Goal: Transaction & Acquisition: Purchase product/service

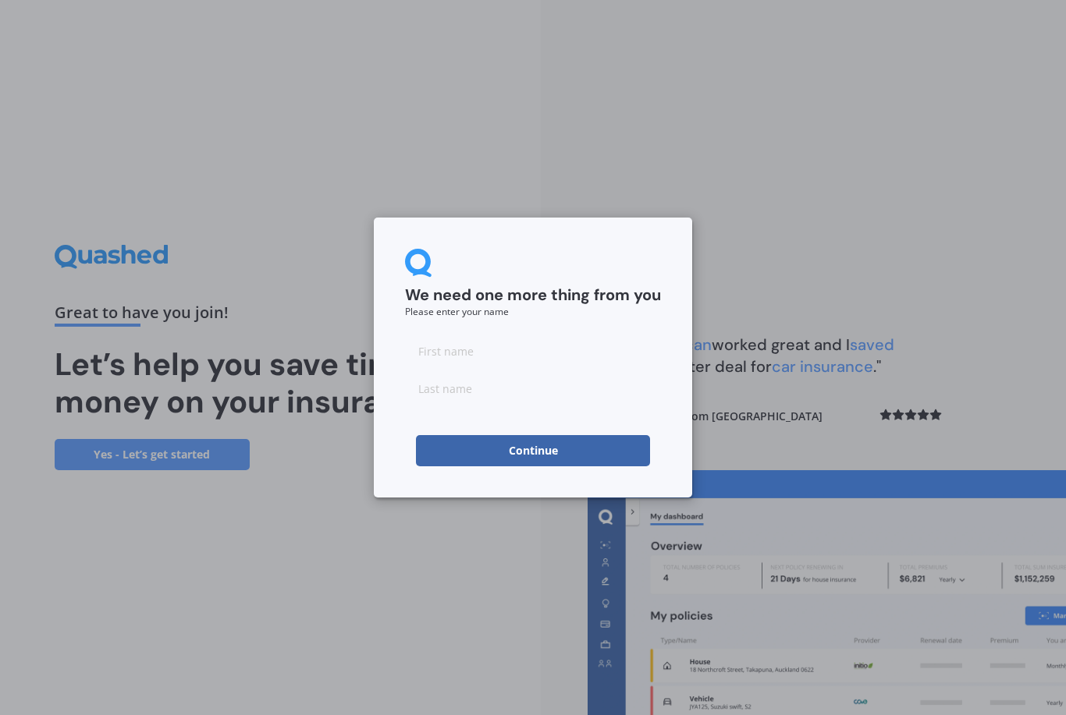
click at [487, 347] on input at bounding box center [533, 350] width 256 height 31
type input "[PERSON_NAME]"
click at [533, 450] on button "Continue" at bounding box center [533, 450] width 234 height 31
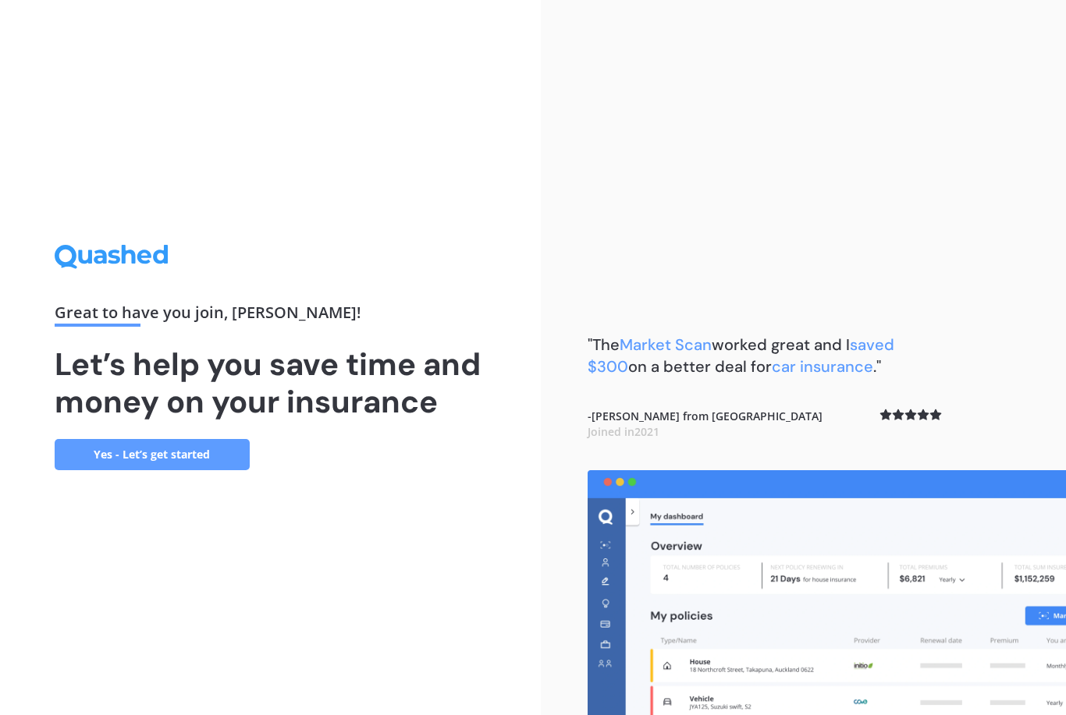
click at [151, 470] on link "Yes - Let’s get started" at bounding box center [152, 454] width 195 height 31
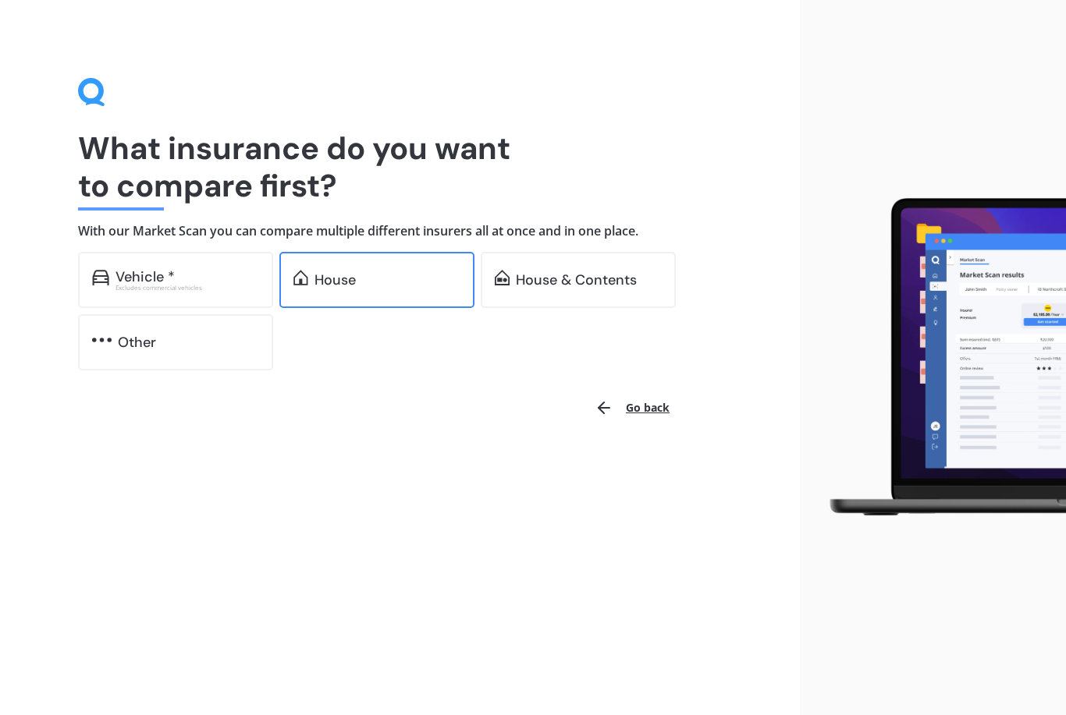
click at [344, 272] on div "House" at bounding box center [334, 280] width 41 height 16
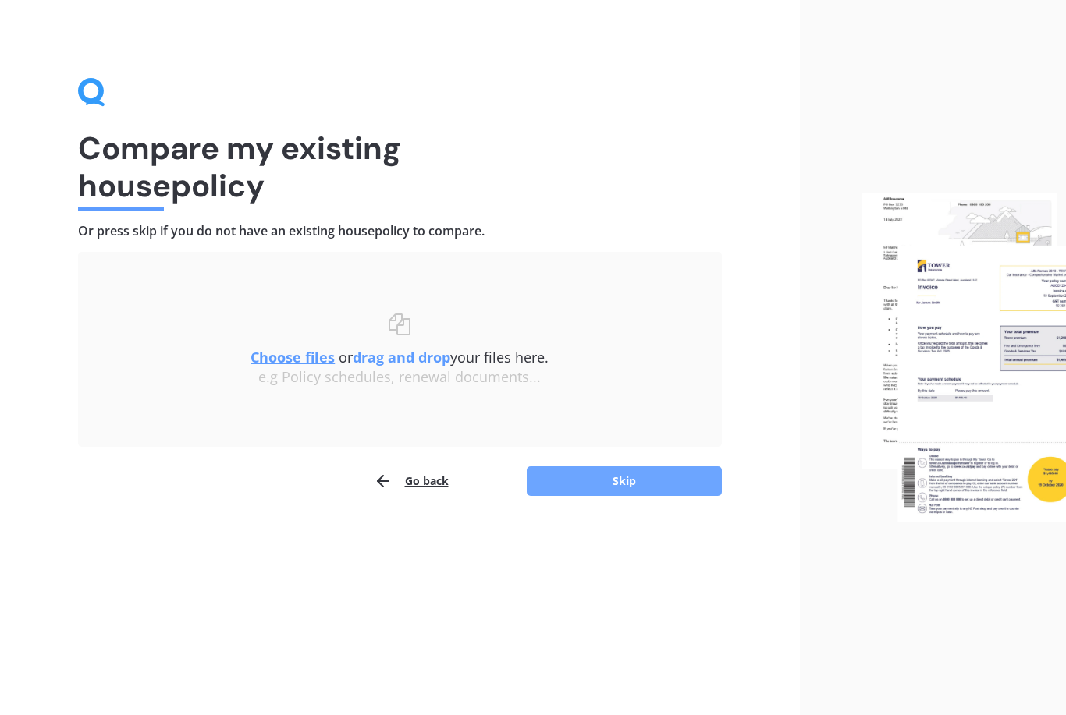
click at [570, 470] on button "Skip" at bounding box center [624, 482] width 195 height 30
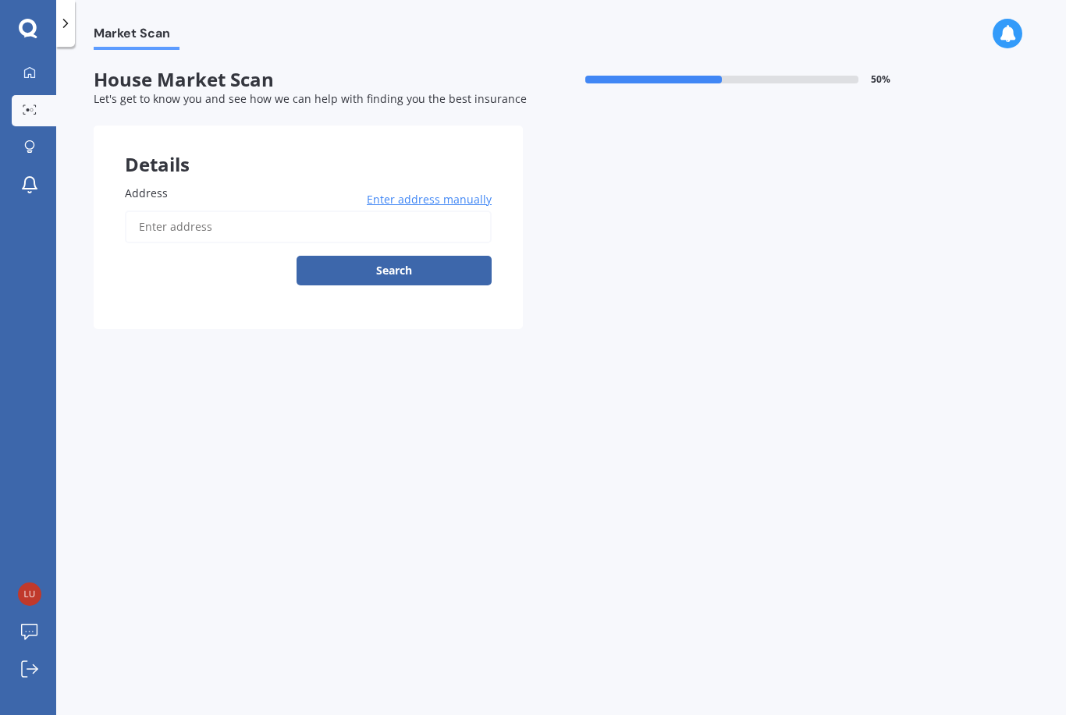
click at [411, 232] on input "Address" at bounding box center [308, 227] width 367 height 33
type input "[STREET_ADDRESS][PERSON_NAME]"
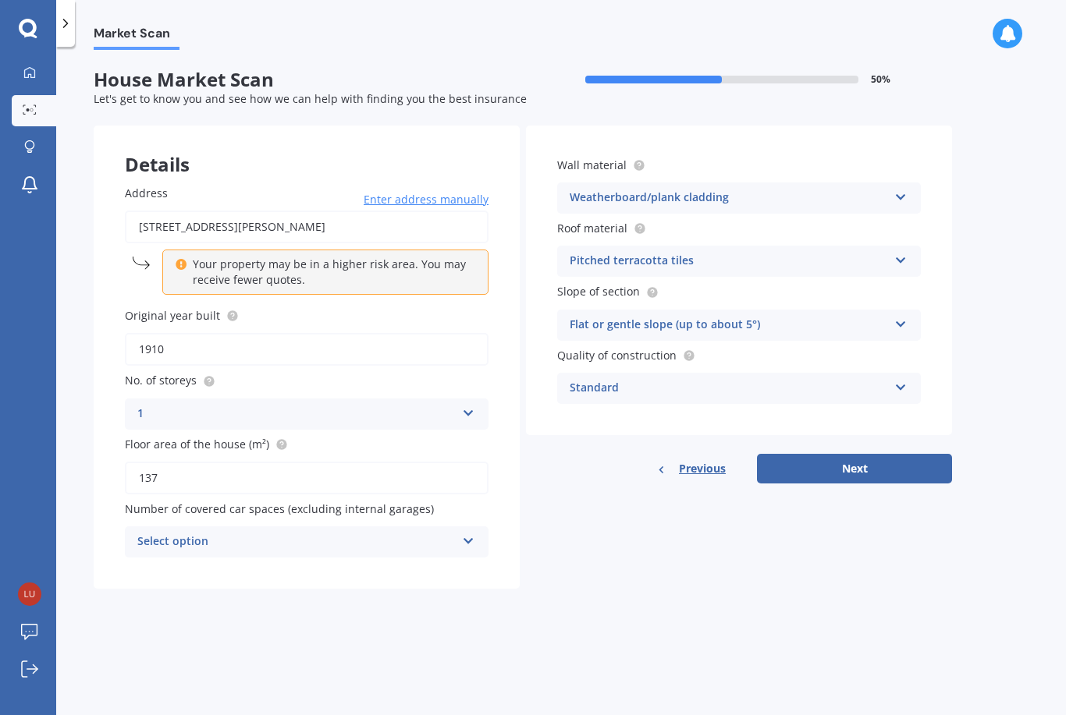
click at [330, 541] on div "Select option" at bounding box center [296, 542] width 318 height 19
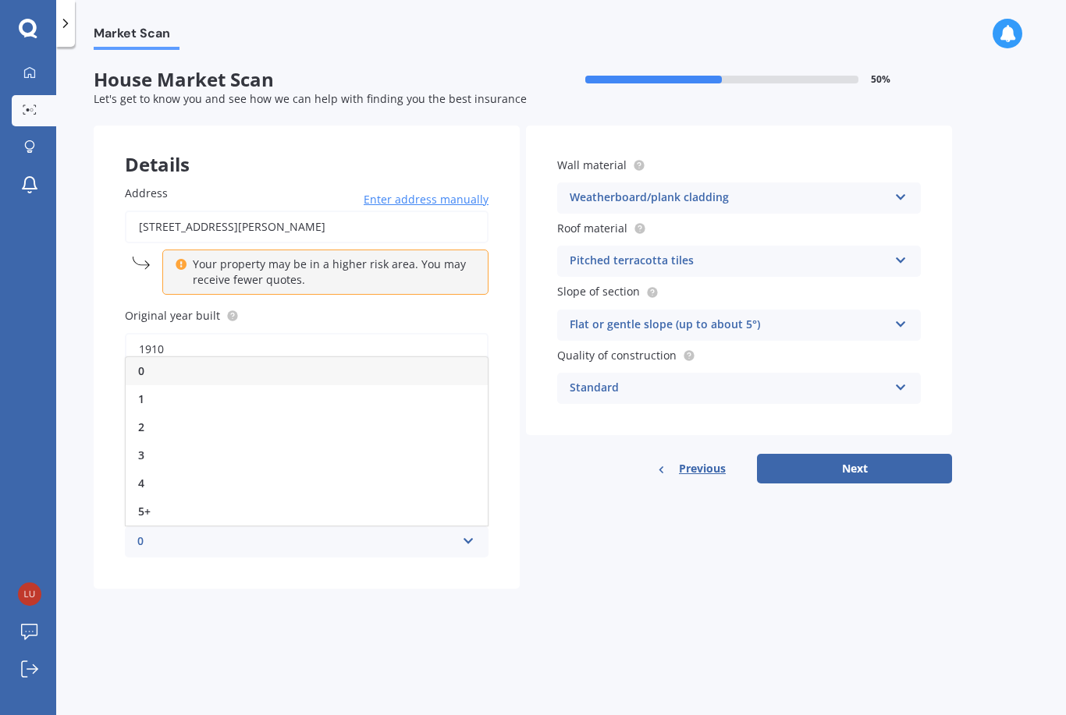
click at [319, 399] on div "1" at bounding box center [307, 399] width 362 height 28
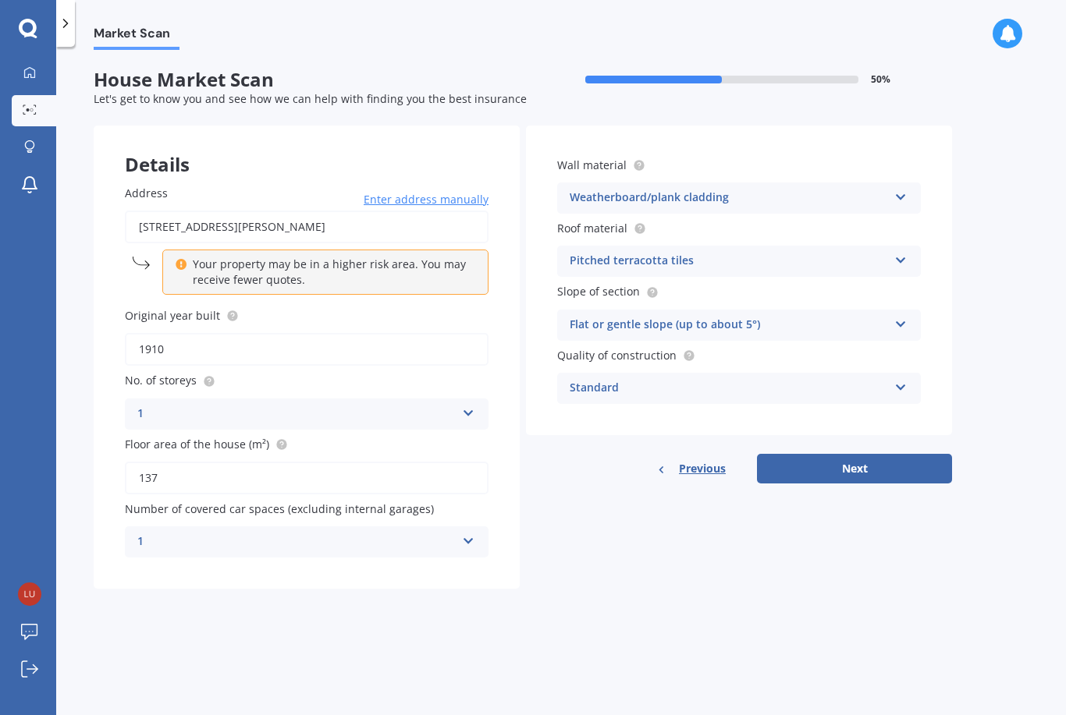
click at [718, 651] on div "Market Scan House Market Scan 50 % Let's get to know you and see how we can hel…" at bounding box center [560, 384] width 1009 height 669
click at [703, 257] on div "Pitched terracotta tiles" at bounding box center [728, 261] width 318 height 19
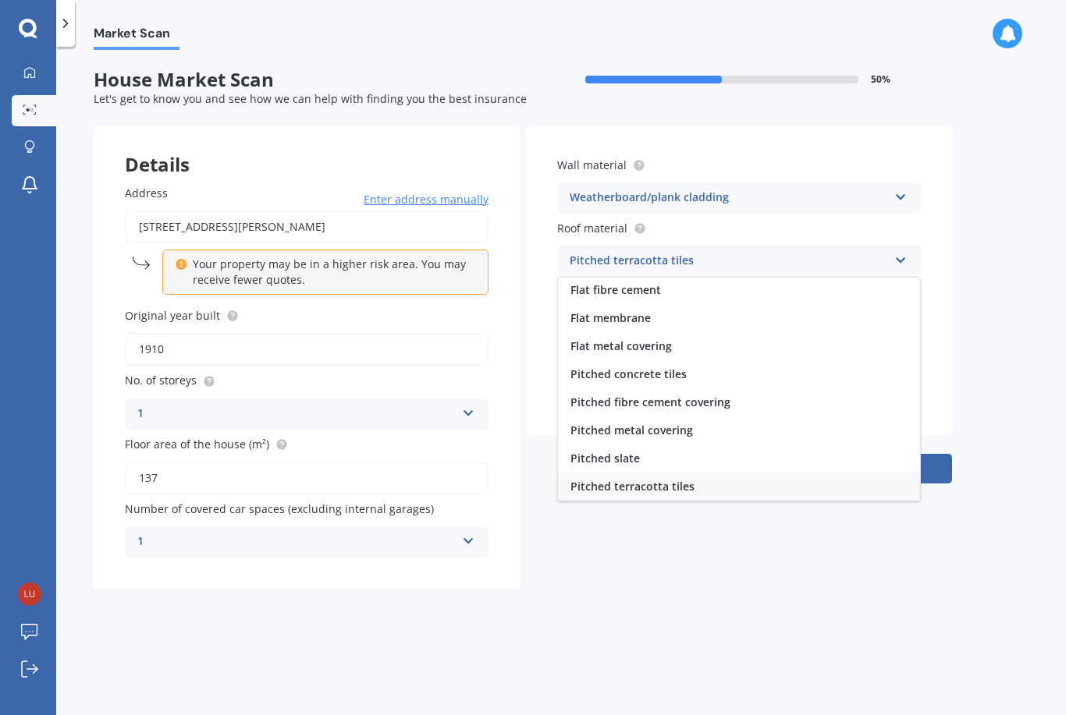
click at [1037, 215] on div "Market Scan House Market Scan 50 % Let's get to know you and see how we can hel…" at bounding box center [560, 384] width 1009 height 669
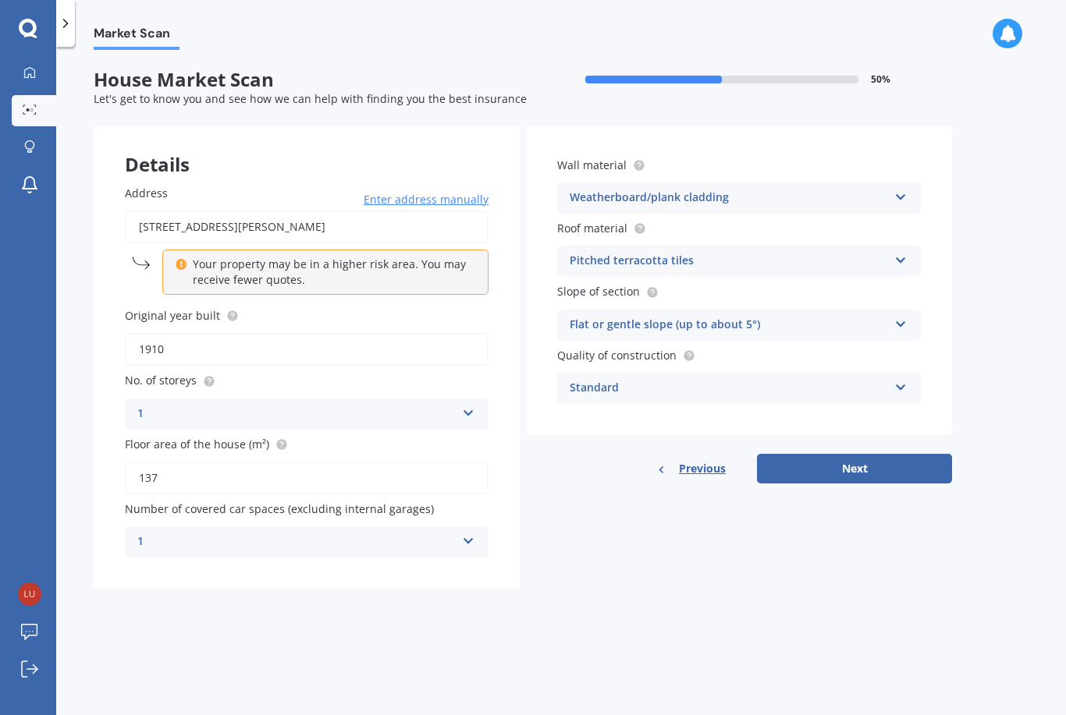
click at [858, 254] on div "Pitched terracotta tiles" at bounding box center [728, 261] width 318 height 19
click at [997, 360] on div "Market Scan House Market Scan 50 % Let's get to know you and see how we can hel…" at bounding box center [560, 384] width 1009 height 669
click at [843, 321] on div "Flat or gentle slope (up to about 5°)" at bounding box center [728, 325] width 318 height 19
click at [972, 331] on div "Market Scan House Market Scan 50 % Let's get to know you and see how we can hel…" at bounding box center [560, 384] width 1009 height 669
click at [866, 467] on button "Next" at bounding box center [854, 469] width 195 height 30
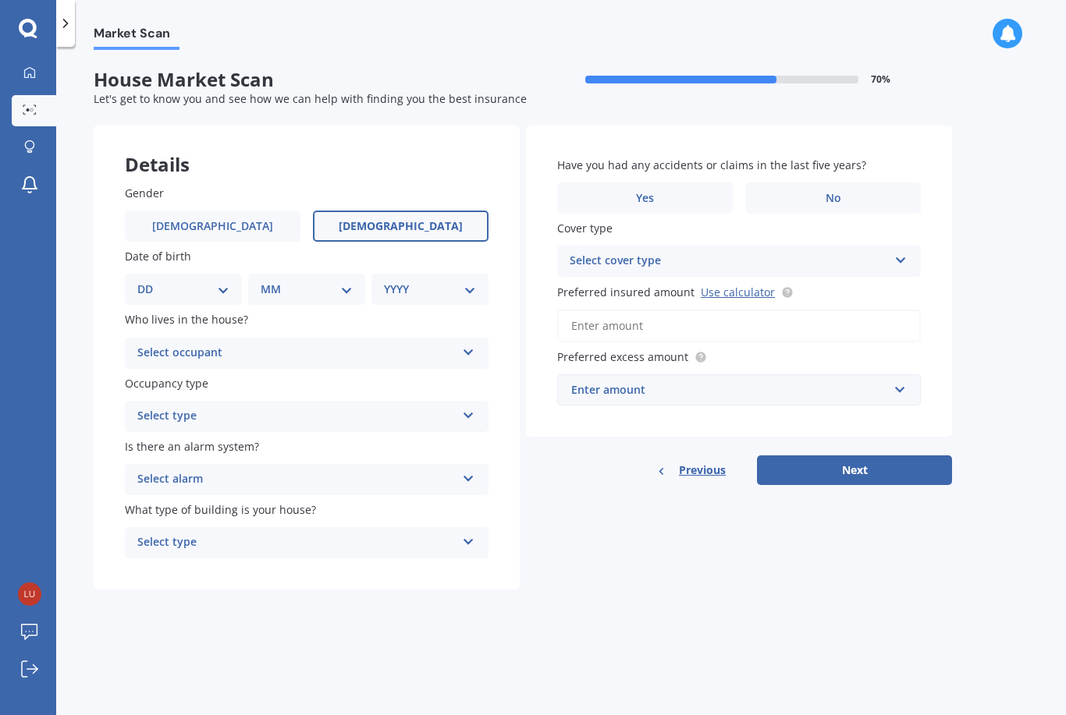
click at [385, 222] on span "[DEMOGRAPHIC_DATA]" at bounding box center [401, 226] width 124 height 13
click at [0, 0] on input "[DEMOGRAPHIC_DATA]" at bounding box center [0, 0] width 0 height 0
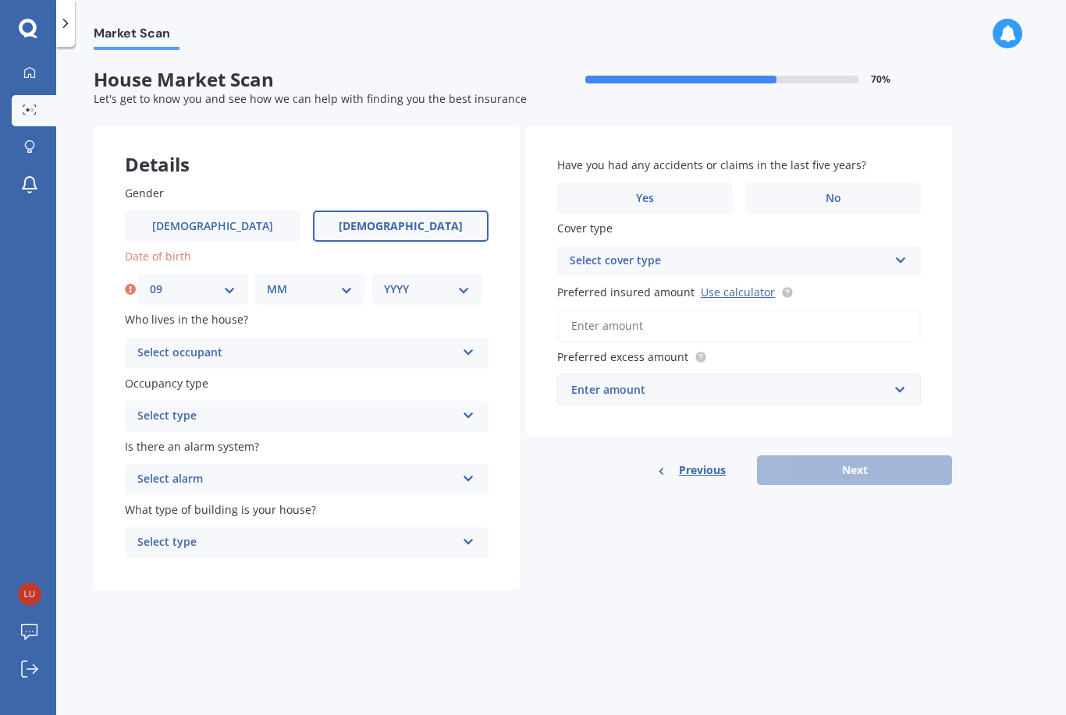
click at [186, 295] on div "DD 01 02 03 04 05 06 07 08 09 10 11 12 13 14 15 16 17 18 19 20 21 22 23 24 25 2…" at bounding box center [192, 289] width 111 height 31
select select "07"
select select "09"
select select "1991"
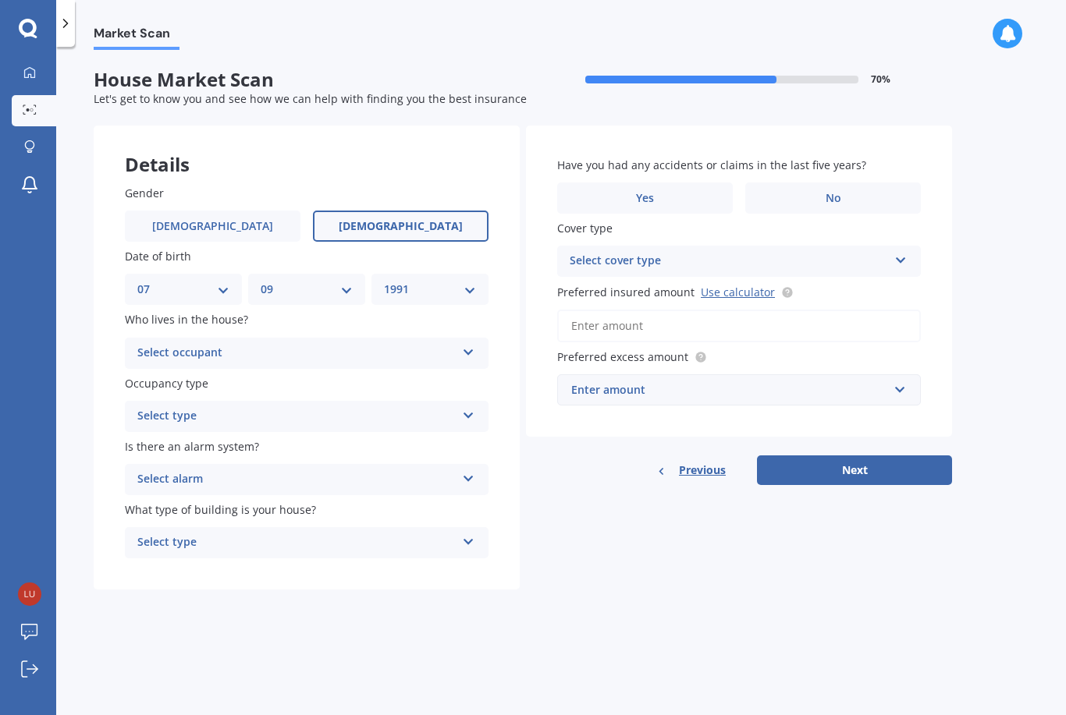
click at [320, 348] on div "Select occupant" at bounding box center [296, 353] width 318 height 19
click at [312, 378] on div "Owner" at bounding box center [307, 384] width 362 height 28
click at [310, 407] on div "Select type" at bounding box center [296, 416] width 318 height 19
click at [331, 447] on div "Permanent" at bounding box center [307, 447] width 362 height 28
click at [319, 470] on div "Select alarm" at bounding box center [296, 479] width 318 height 19
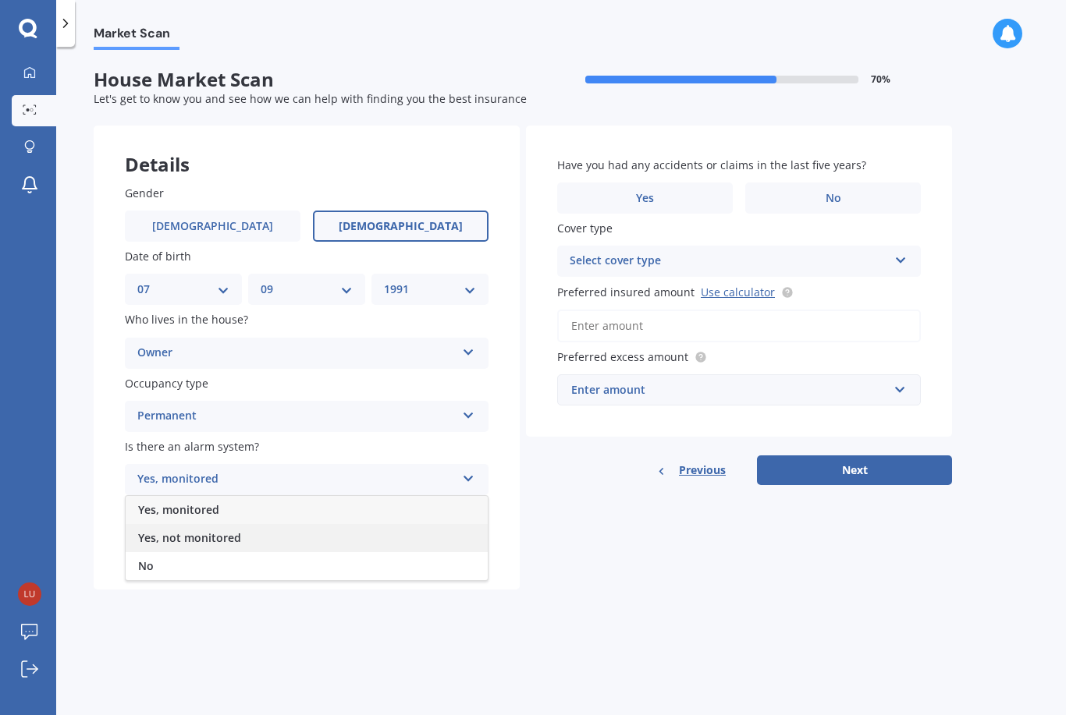
click at [306, 536] on div "Yes, not monitored" at bounding box center [307, 538] width 362 height 28
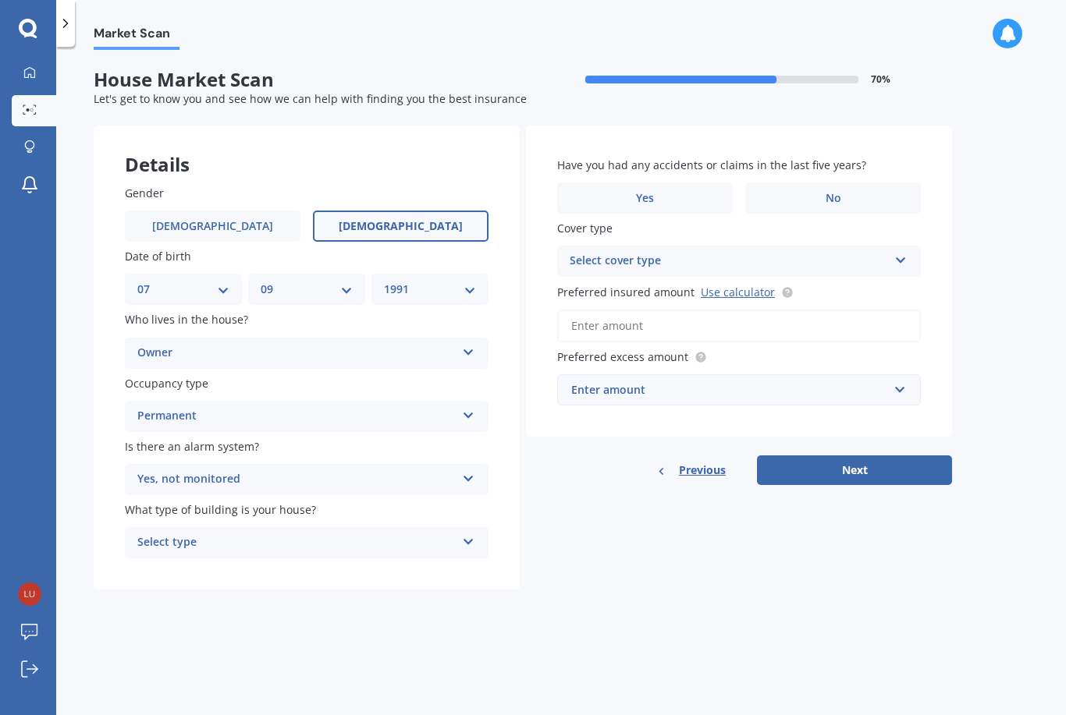
click at [282, 534] on div "Select type" at bounding box center [296, 543] width 318 height 19
click at [288, 563] on div "Freestanding" at bounding box center [307, 573] width 362 height 28
click at [807, 188] on label "No" at bounding box center [833, 198] width 176 height 31
click at [0, 0] on input "No" at bounding box center [0, 0] width 0 height 0
click at [862, 257] on div "Select cover type" at bounding box center [728, 261] width 318 height 19
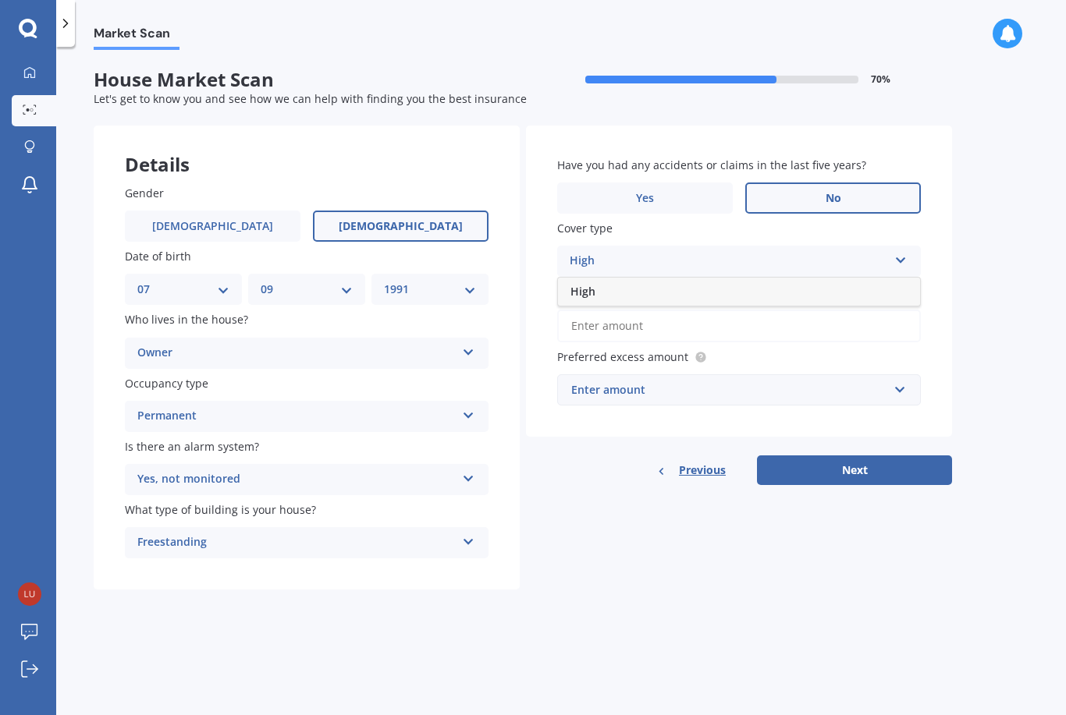
click at [862, 257] on div "High" at bounding box center [728, 261] width 318 height 19
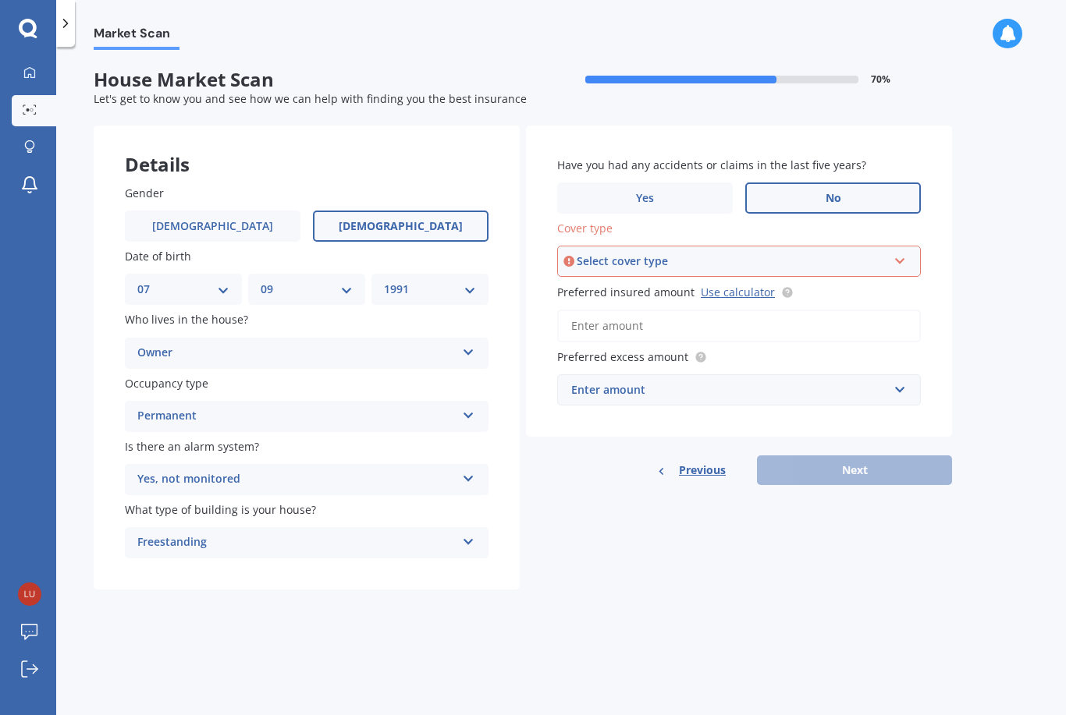
click at [886, 253] on div "Select cover type" at bounding box center [732, 261] width 310 height 17
click at [809, 289] on div "High" at bounding box center [739, 291] width 360 height 28
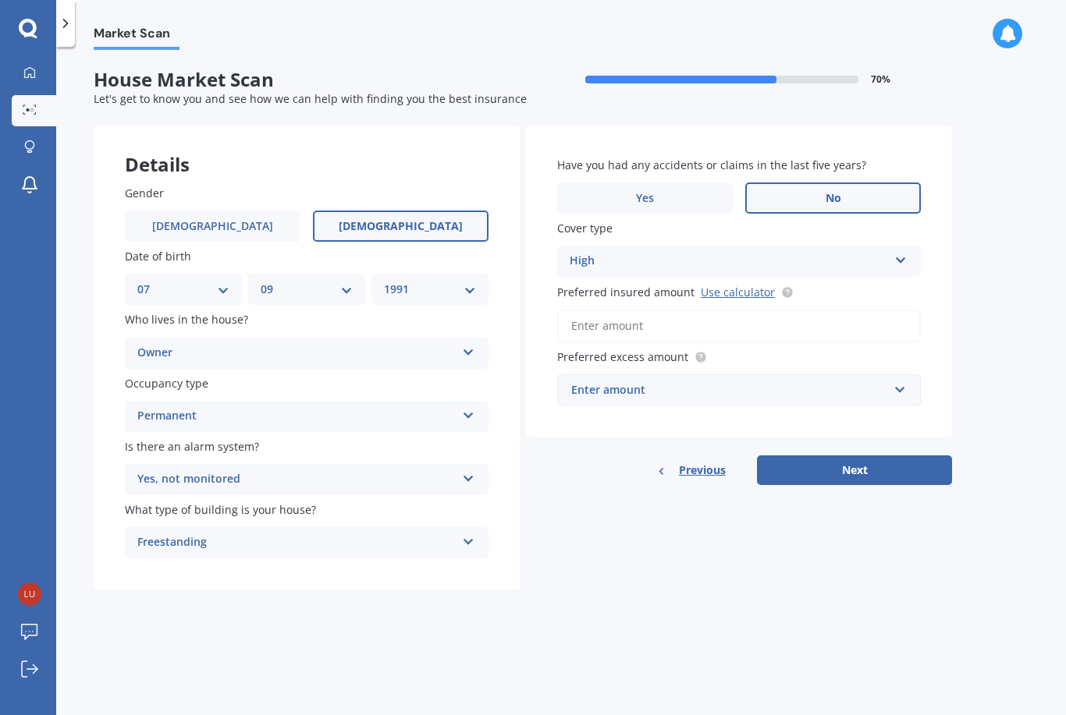
click at [761, 318] on input "Preferred insured amount Use calculator" at bounding box center [739, 326] width 364 height 33
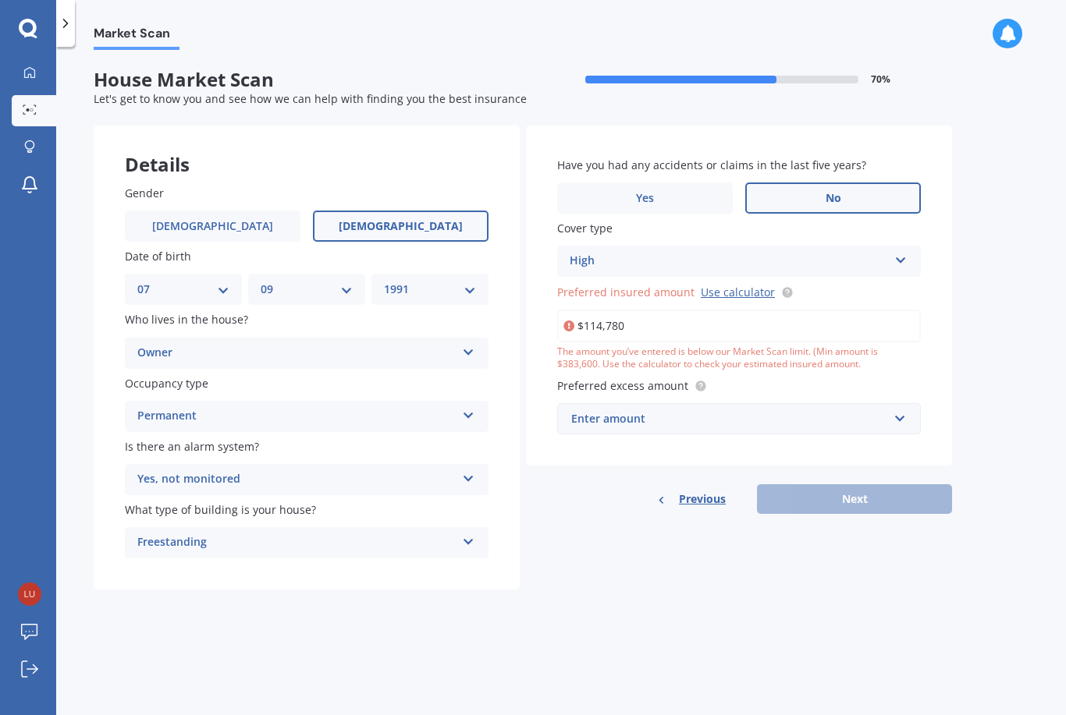
type input "$1,147,800"
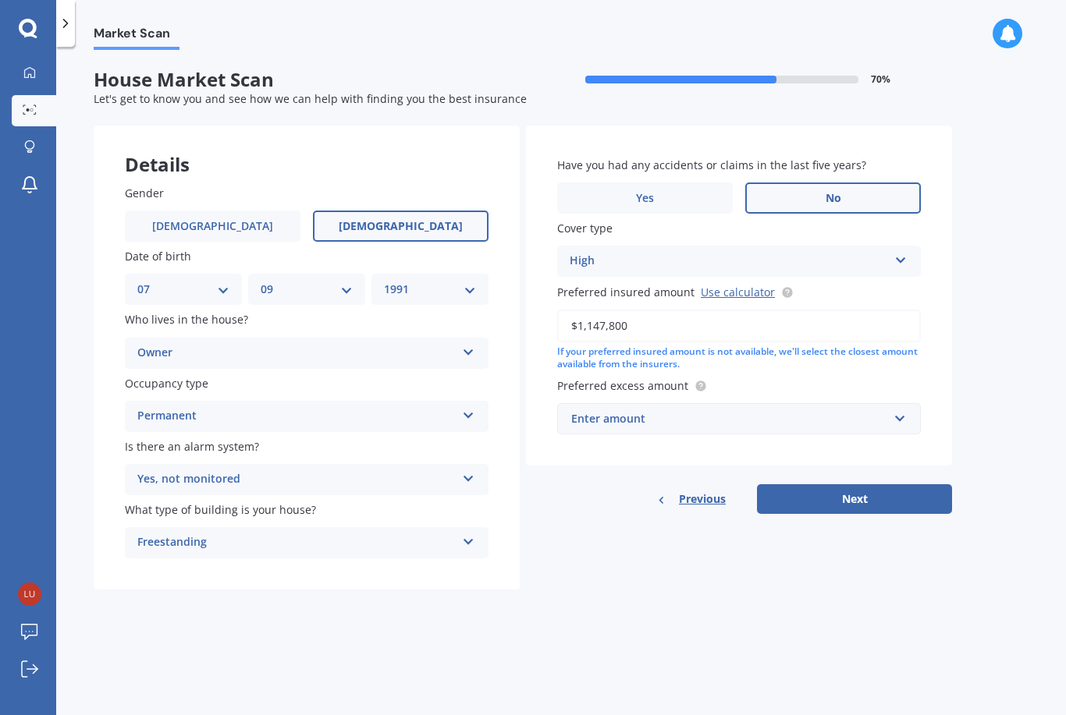
click at [911, 410] on div "Enter amount $300 $400 $500 $750 $1,000 $2,000 $2,500" at bounding box center [739, 418] width 364 height 31
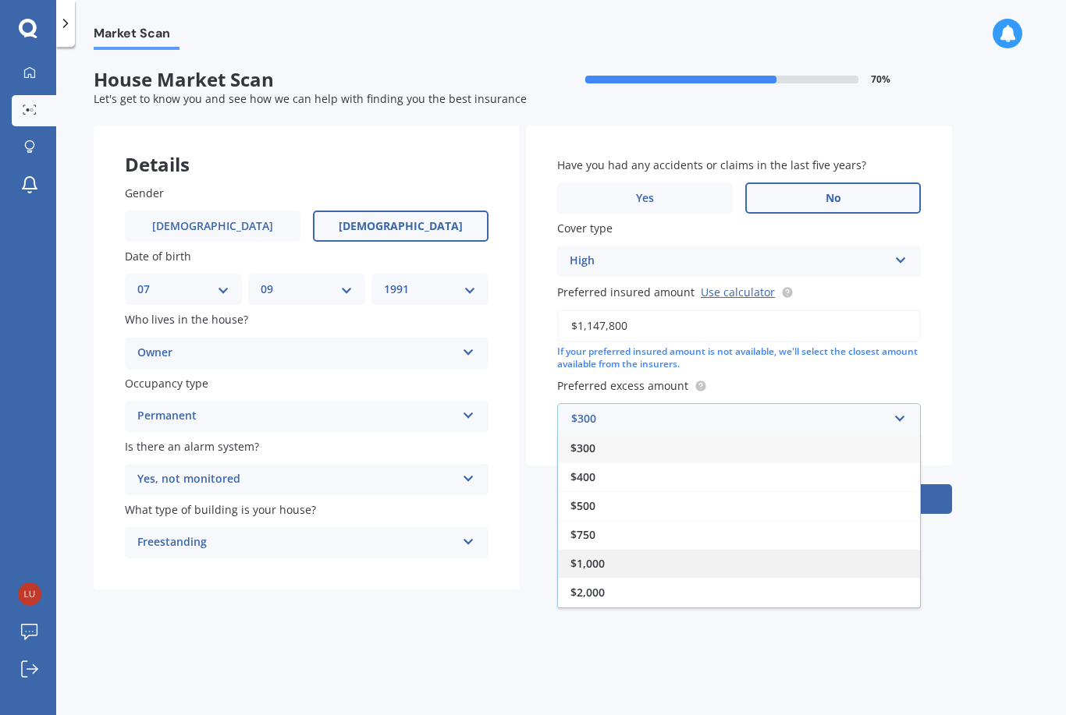
click at [814, 555] on div "$1,000" at bounding box center [739, 563] width 362 height 29
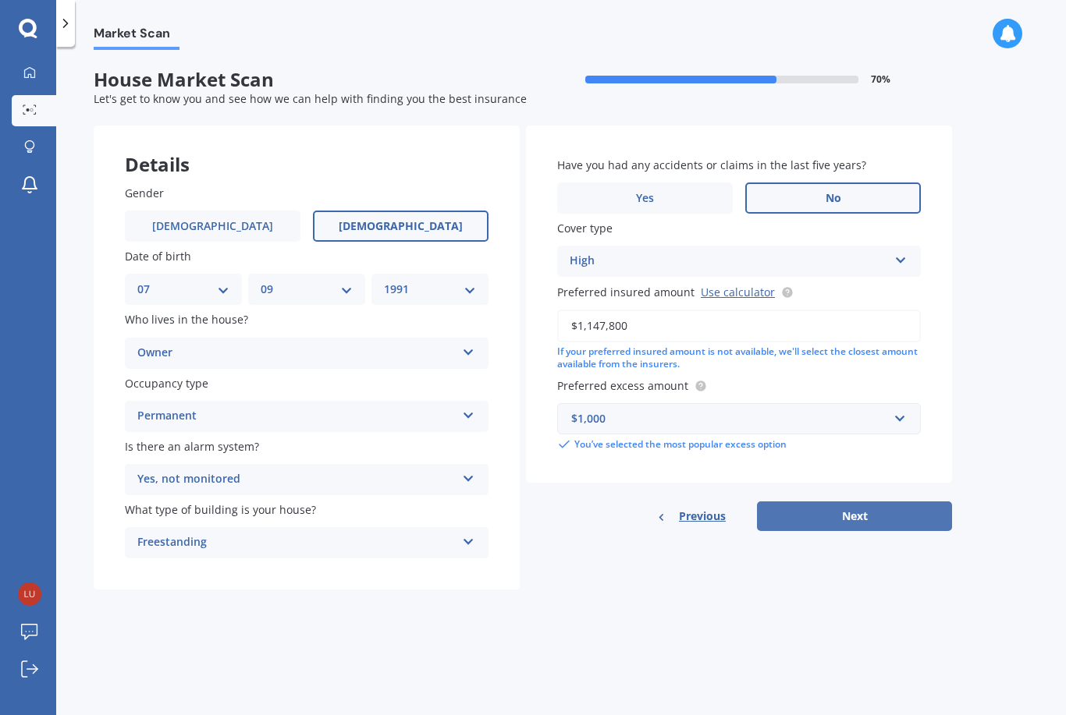
click at [843, 508] on button "Next" at bounding box center [854, 517] width 195 height 30
select select "07"
select select "09"
select select "1991"
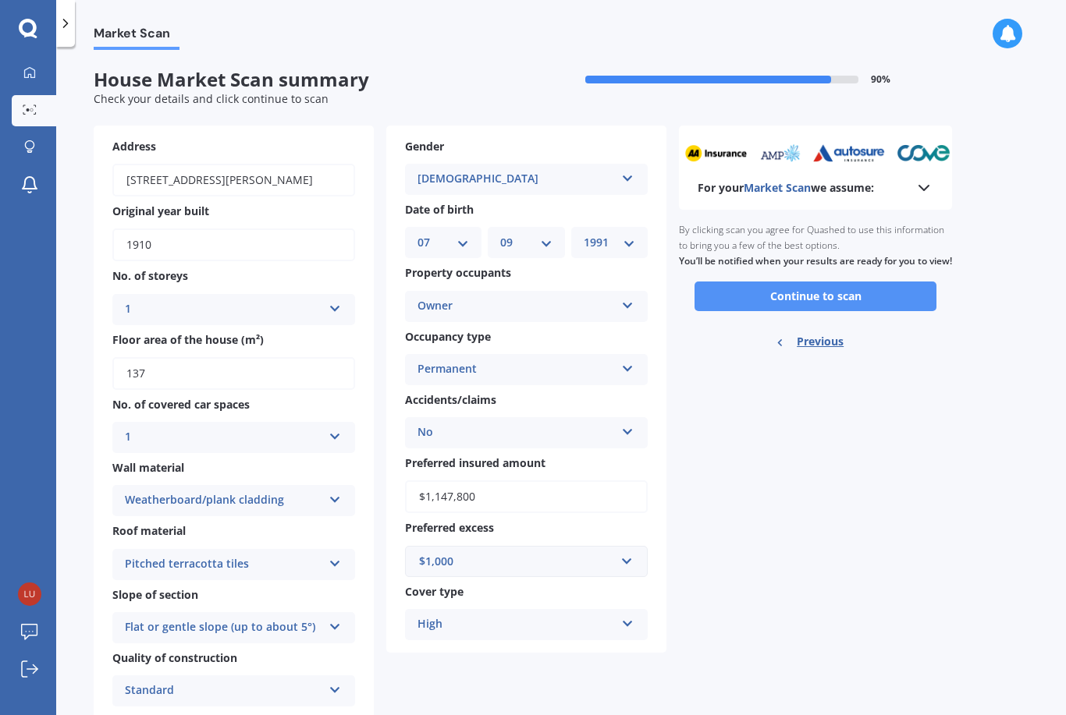
scroll to position [0, 0]
click at [800, 307] on button "Continue to scan" at bounding box center [815, 297] width 242 height 30
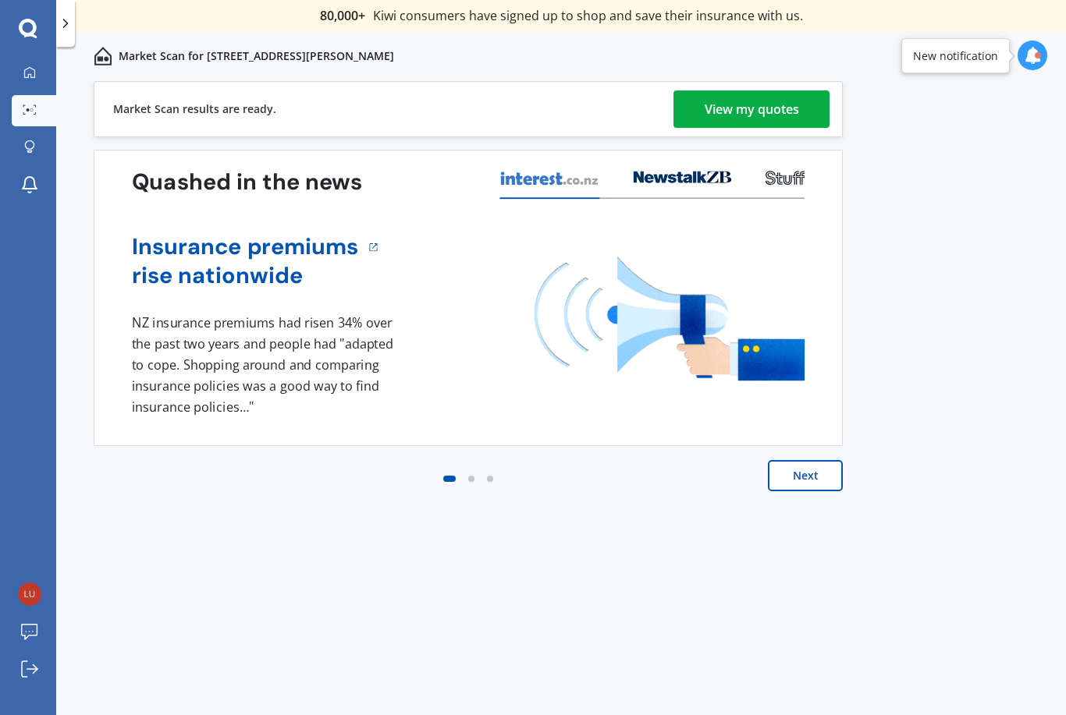
click at [779, 112] on div "View my quotes" at bounding box center [751, 108] width 94 height 37
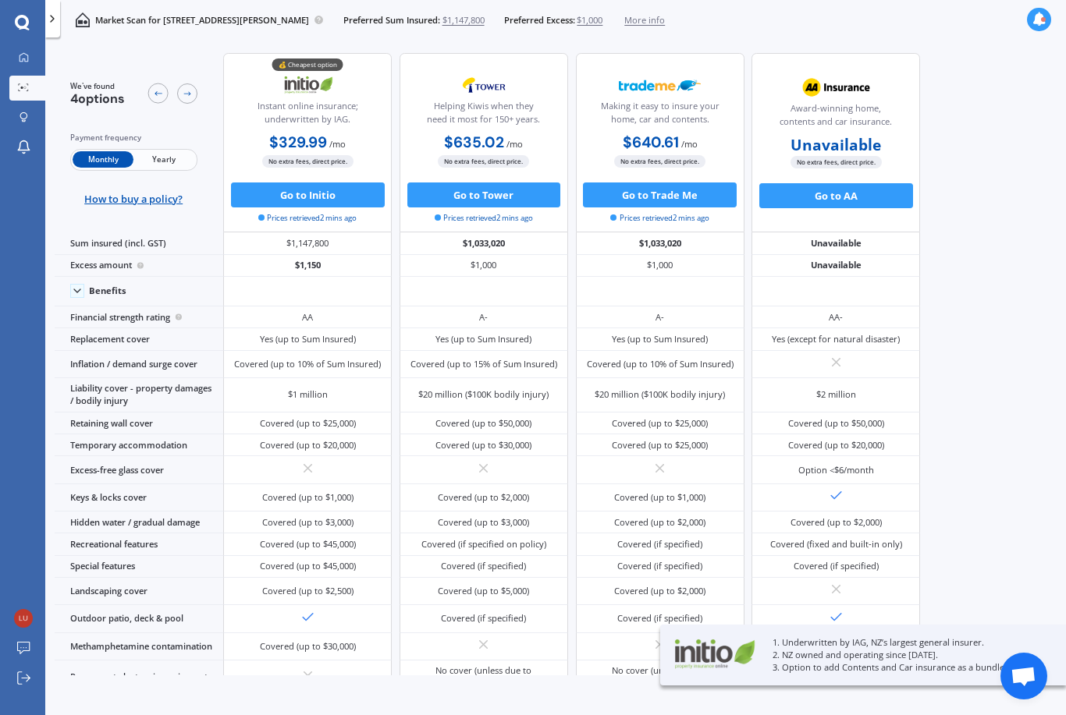
click at [172, 155] on span "Yearly" at bounding box center [163, 159] width 61 height 16
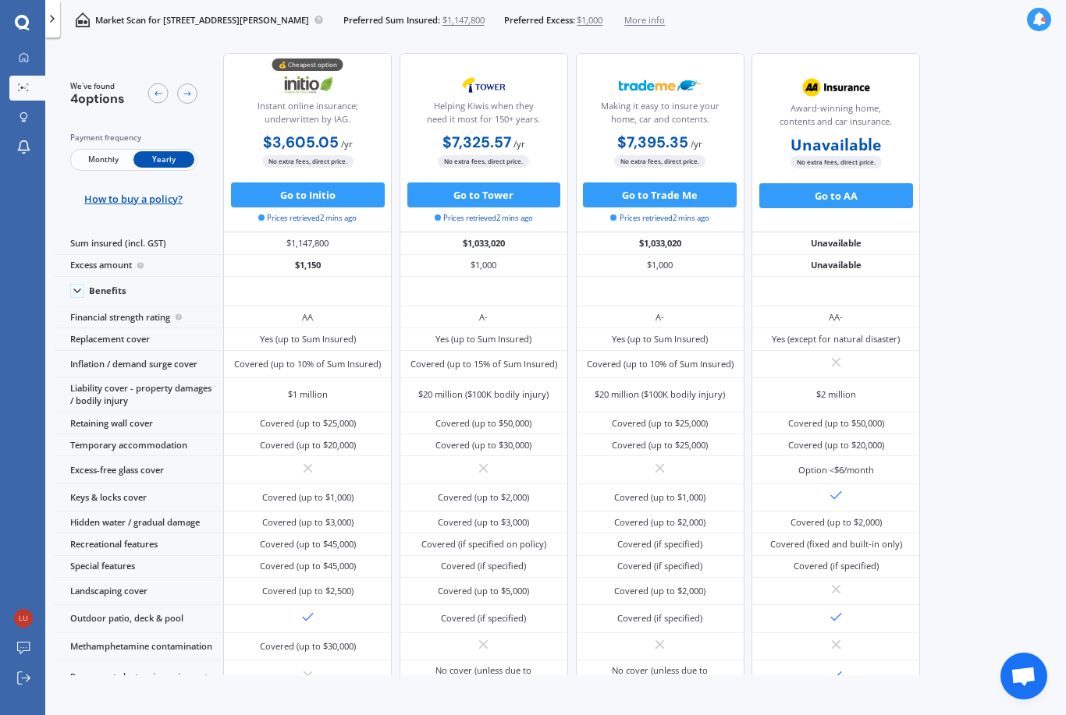
click at [296, 134] on b "$3,605.05" at bounding box center [301, 143] width 76 height 20
click at [279, 109] on div "Instant online insurance; underwritten by IAG." at bounding box center [307, 115] width 147 height 31
click at [305, 87] on img at bounding box center [308, 84] width 83 height 31
click at [320, 71] on div "💰 Cheapest option" at bounding box center [307, 65] width 71 height 12
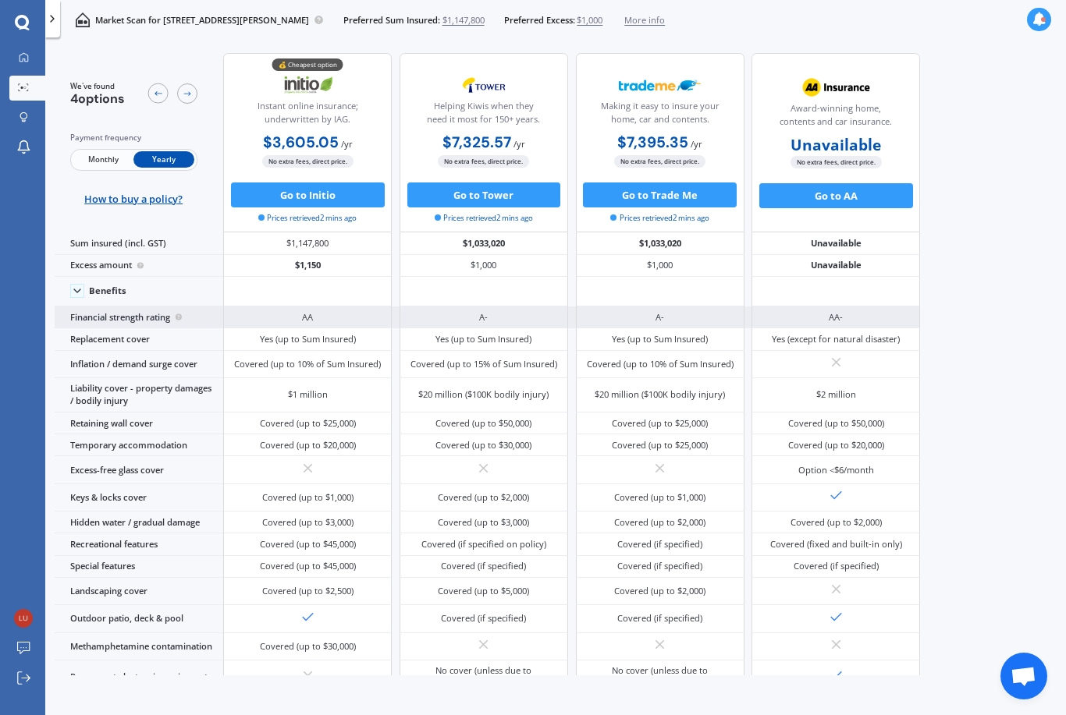
click at [183, 322] on icon at bounding box center [179, 317] width 8 height 10
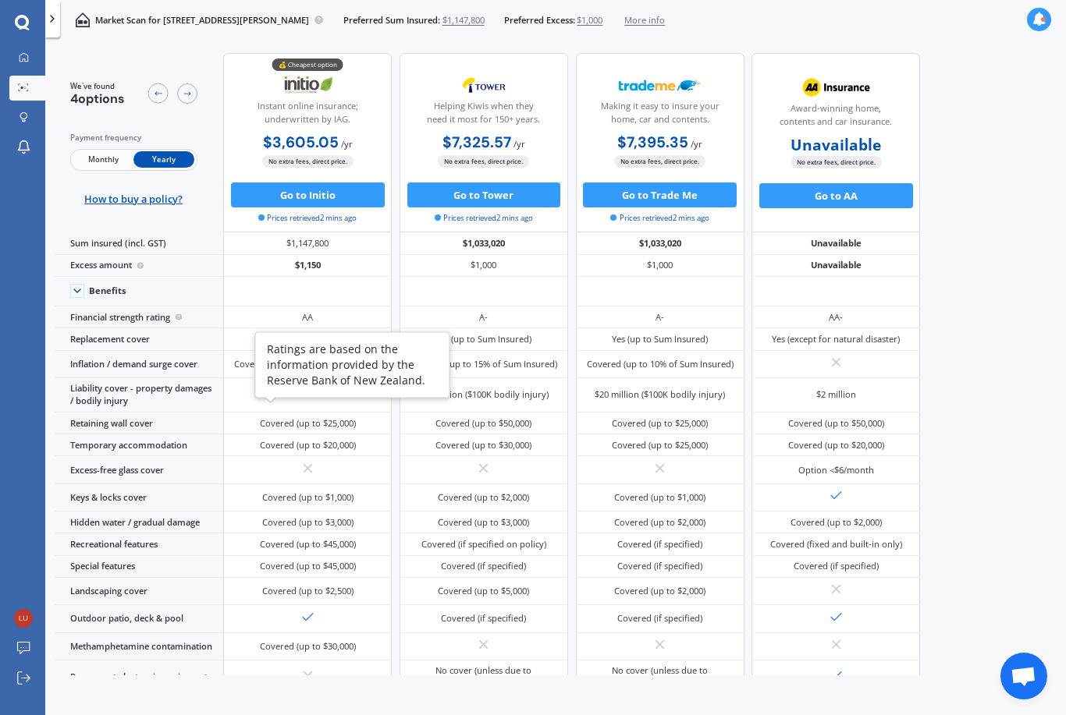
click at [996, 420] on div "We've found 4 options Payment frequency Monthly Yearly How to buy a policy? 💰 C…" at bounding box center [560, 359] width 1011 height 633
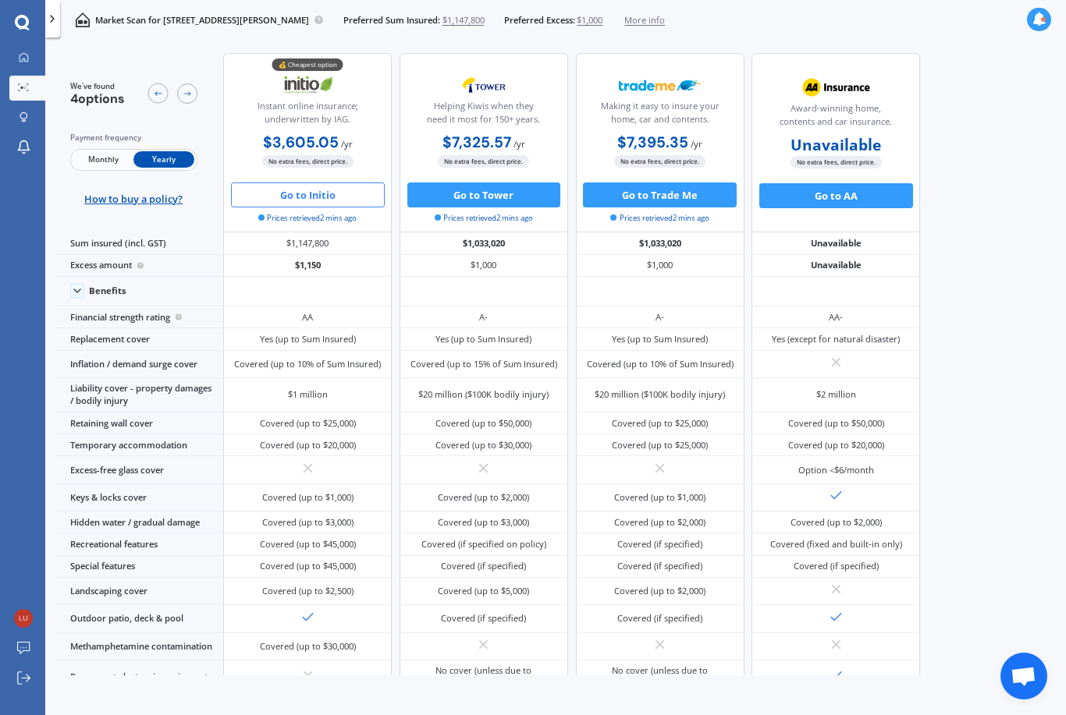
click at [320, 202] on button "Go to Initio" at bounding box center [308, 195] width 154 height 25
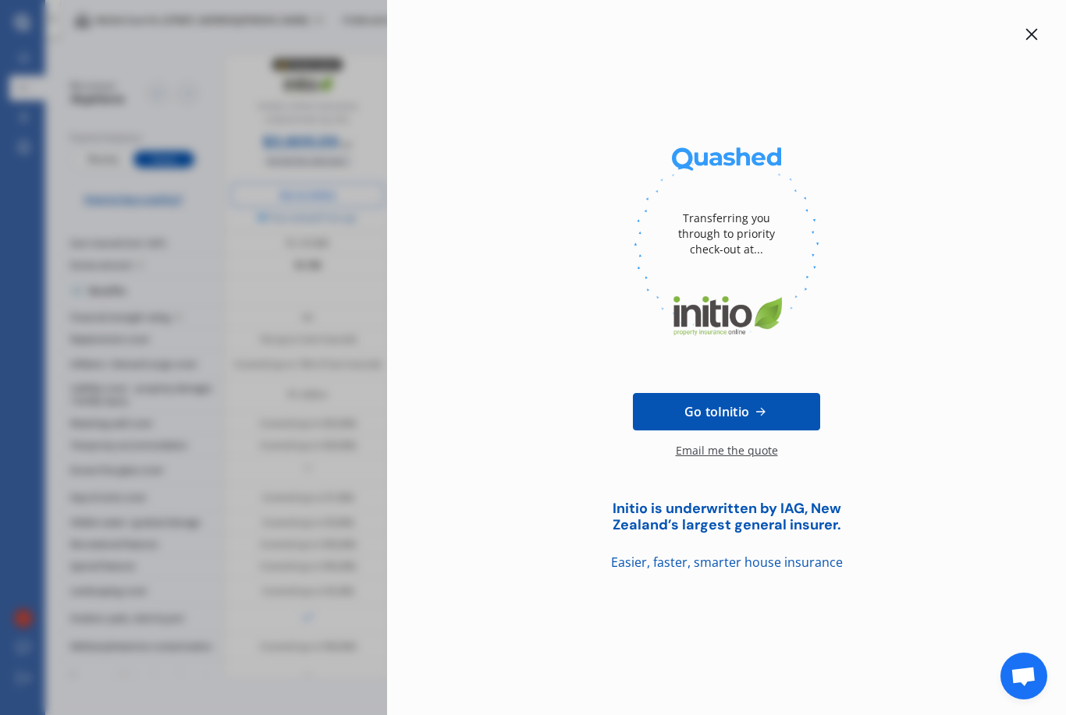
click at [737, 417] on span "Go to Initio" at bounding box center [716, 412] width 65 height 19
click at [1030, 37] on icon at bounding box center [1032, 35] width 12 height 12
